Goal: Book appointment/travel/reservation

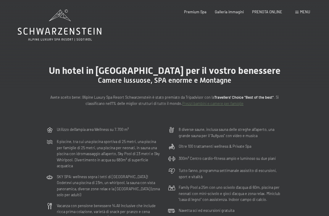
click at [269, 13] on span "PRENOTA ONLINE" at bounding box center [267, 11] width 30 height 5
click at [273, 14] on div "Premium Spa Galleria immagini PRENOTA ONLINE" at bounding box center [228, 11] width 123 height 5
click at [266, 12] on span "PRENOTA ONLINE" at bounding box center [267, 11] width 30 height 5
click at [301, 14] on span "Menu" at bounding box center [305, 11] width 10 height 5
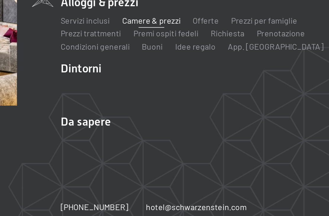
scroll to position [20, 0]
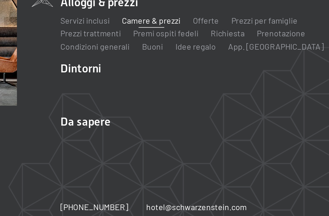
click at [133, 158] on link "Posizione & arrivo" at bounding box center [151, 161] width 37 height 6
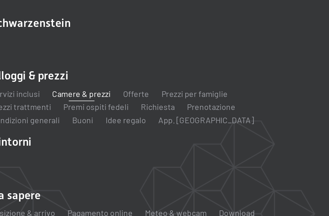
scroll to position [0, 0]
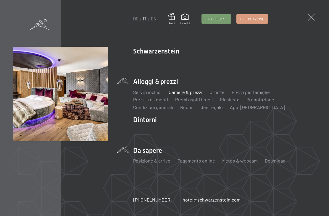
click at [298, 114] on ul "Schwarzenstein New & Highlights I padroni di casa Premium spa Cucina gourmet At…" at bounding box center [224, 108] width 183 height 123
click at [257, 21] on link "Prenotazione" at bounding box center [252, 19] width 31 height 9
click at [308, 20] on div "DE IT EN Buoni Immagini Richiesta Prenotazione DE IT EN Schwarzenstein New & Hi…" at bounding box center [164, 108] width 329 height 216
click at [313, 16] on span at bounding box center [311, 17] width 7 height 7
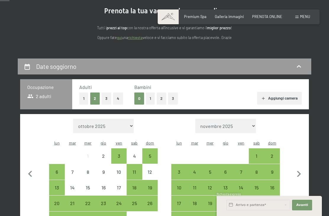
scroll to position [58, 0]
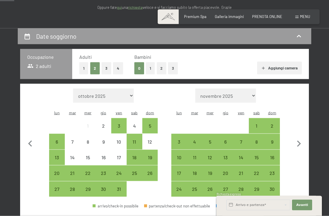
click at [299, 141] on icon "button" at bounding box center [299, 144] width 4 height 6
select select "[DATE]"
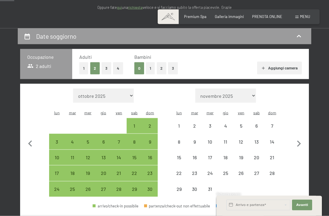
scroll to position [89, 0]
select select "2025-11-01"
select select "2025-12-01"
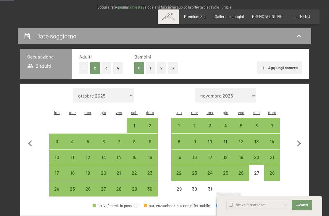
click at [256, 123] on div "6" at bounding box center [257, 130] width 14 height 14
select select "2025-11-01"
select select "2025-12-01"
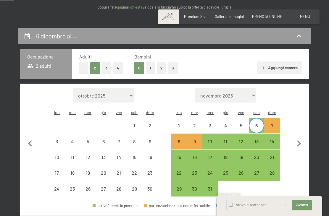
click at [196, 139] on div "9" at bounding box center [194, 146] width 14 height 14
select select "[DATE]"
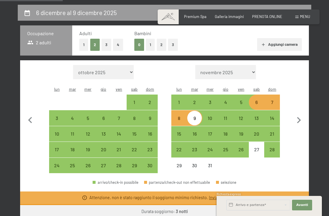
scroll to position [113, 0]
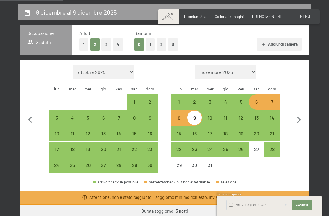
click at [236, 195] on link "Inviaci una richiesta" at bounding box center [227, 197] width 37 height 5
select select "[DATE]"
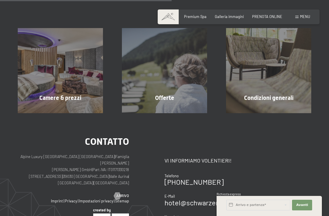
scroll to position [116, 0]
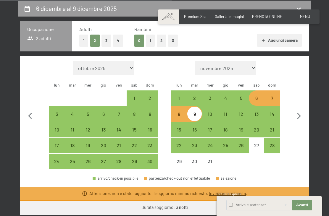
click at [290, 203] on button "Vai a «Camera»" at bounding box center [286, 208] width 45 height 14
click at [283, 203] on button "Vai a «Camera»" at bounding box center [286, 208] width 45 height 14
click at [290, 204] on button "Vai a «Camera»" at bounding box center [286, 208] width 45 height 14
click at [304, 208] on span "Avanti" at bounding box center [302, 205] width 12 height 5
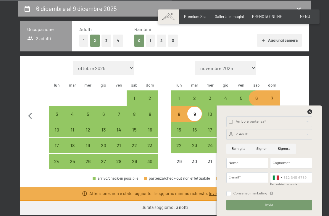
click at [246, 155] on input "Famiglia" at bounding box center [239, 149] width 25 height 11
radio input "true"
click at [256, 169] on input "Nome" at bounding box center [248, 163] width 42 height 11
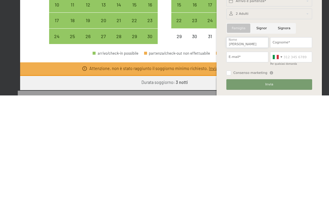
type input "Elena"
click at [292, 158] on input "Cognome*" at bounding box center [291, 163] width 42 height 11
type input "Za"
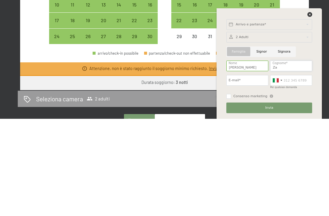
scroll to position [170, 0]
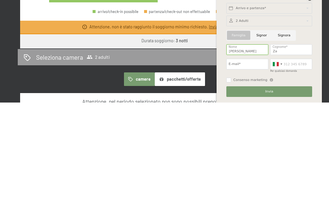
click at [312, 110] on icon at bounding box center [310, 112] width 5 height 5
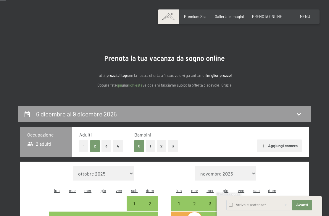
scroll to position [0, 0]
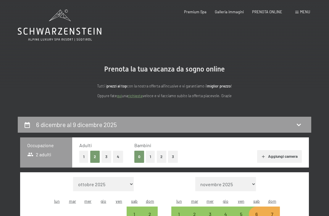
click at [300, 14] on div "Menu" at bounding box center [302, 11] width 15 height 5
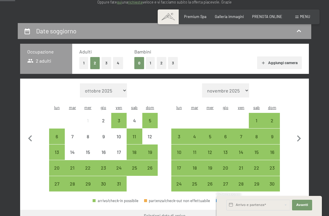
click at [301, 133] on icon "button" at bounding box center [299, 139] width 12 height 12
select select "[DATE]"
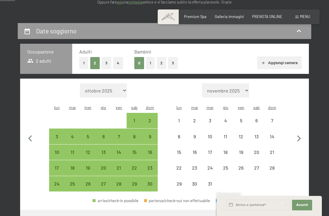
select select "[DATE]"
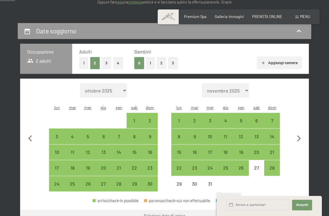
click at [241, 118] on div "5" at bounding box center [241, 125] width 14 height 14
select select "[DATE]"
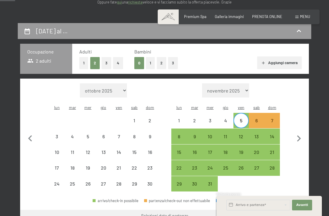
click at [195, 134] on div "9" at bounding box center [194, 141] width 14 height 14
select select "[DATE]"
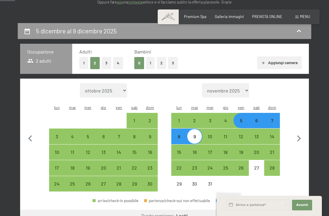
click at [300, 136] on icon "button" at bounding box center [299, 139] width 4 height 6
select select "[DATE]"
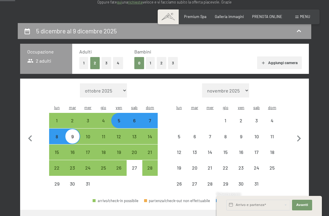
select select "[DATE]"
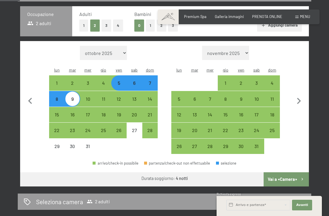
scroll to position [140, 0]
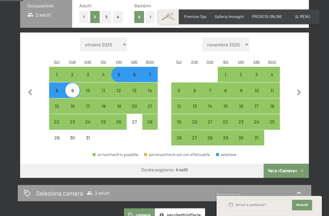
click at [288, 164] on button "Vai a «Camera»" at bounding box center [286, 171] width 45 height 14
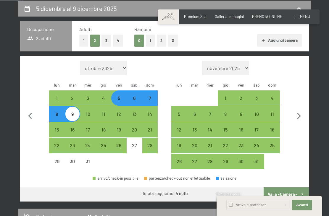
select select "[DATE]"
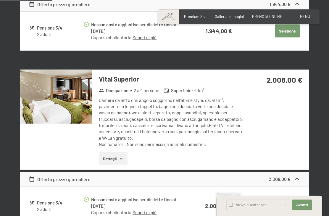
scroll to position [258, 0]
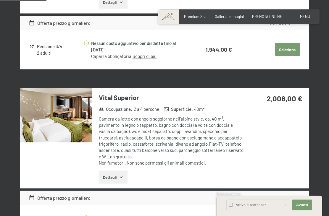
click at [57, 116] on img at bounding box center [56, 116] width 72 height 54
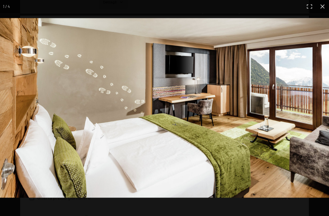
scroll to position [0, 0]
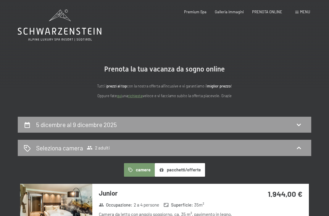
click at [322, 7] on header "Prenotazione Richiesta Premium Spa Galleria immagini PRENOTA ONLINE Menu DE IT …" at bounding box center [164, 4] width 329 height 9
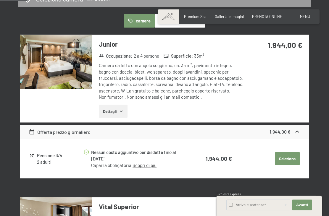
scroll to position [150, 0]
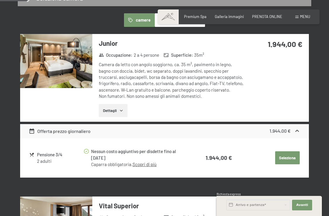
click at [58, 68] on img at bounding box center [56, 61] width 72 height 54
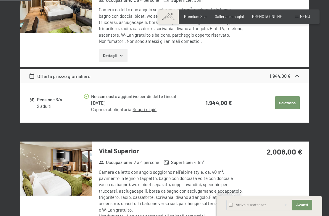
scroll to position [207, 0]
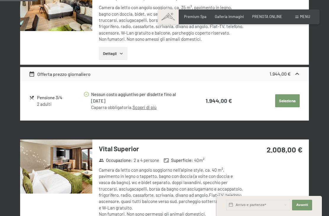
click at [175, 183] on div "Camera da letto con angolo soggiorno nell’alpine style, ca. 40 m², pavimento in…" at bounding box center [171, 192] width 145 height 50
click at [52, 172] on img at bounding box center [56, 167] width 72 height 54
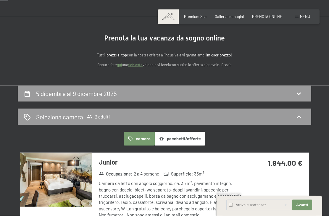
scroll to position [0, 0]
